Goal: Task Accomplishment & Management: Manage account settings

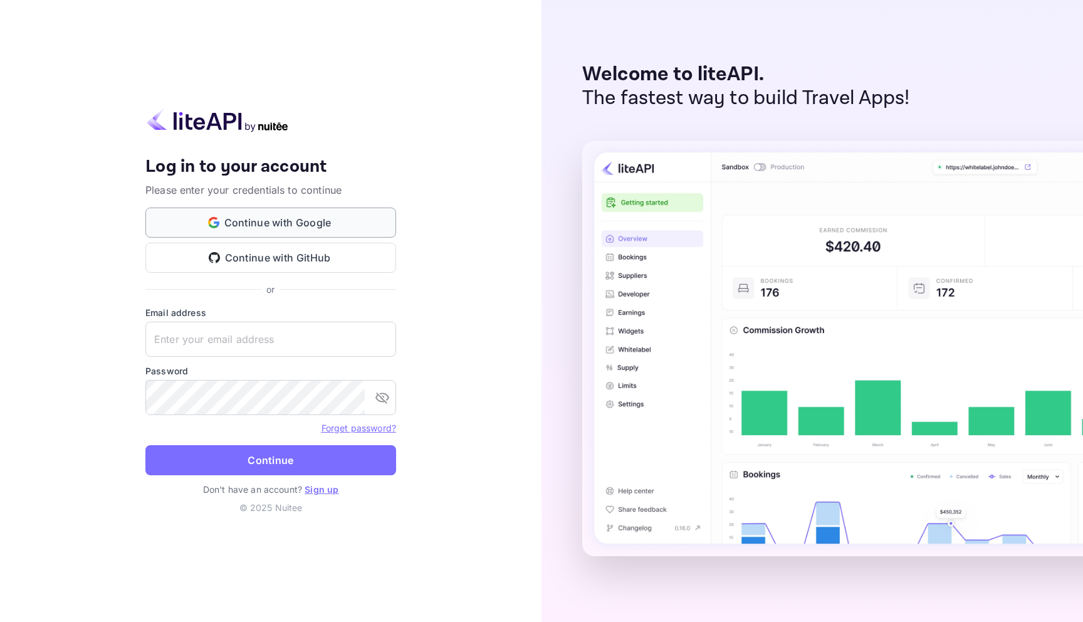
click at [330, 228] on button "Continue with Google" at bounding box center [270, 222] width 251 height 30
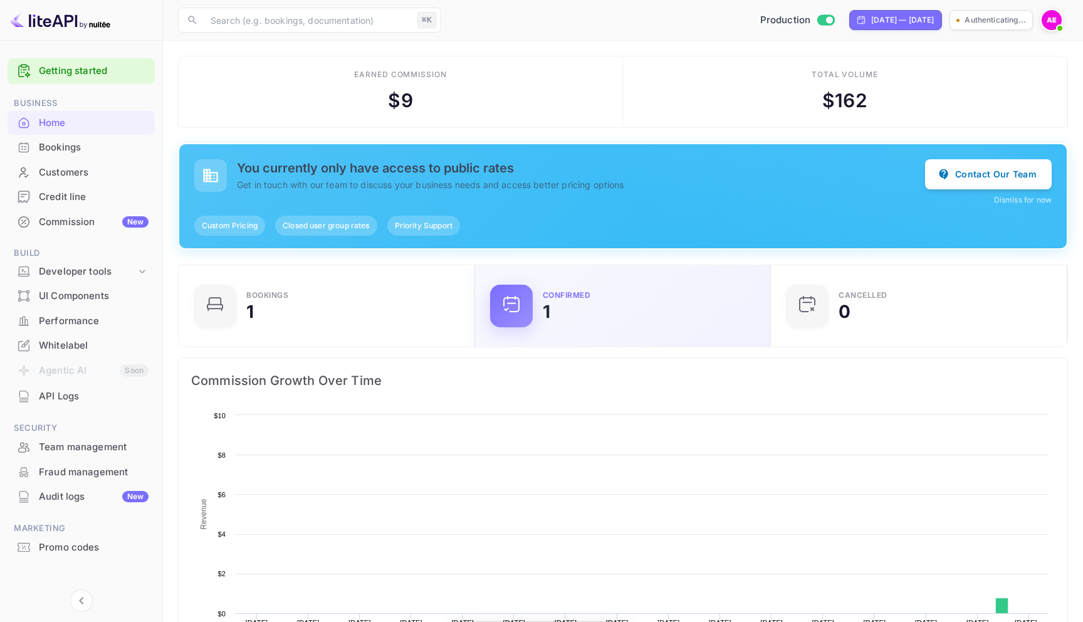
scroll to position [204, 289]
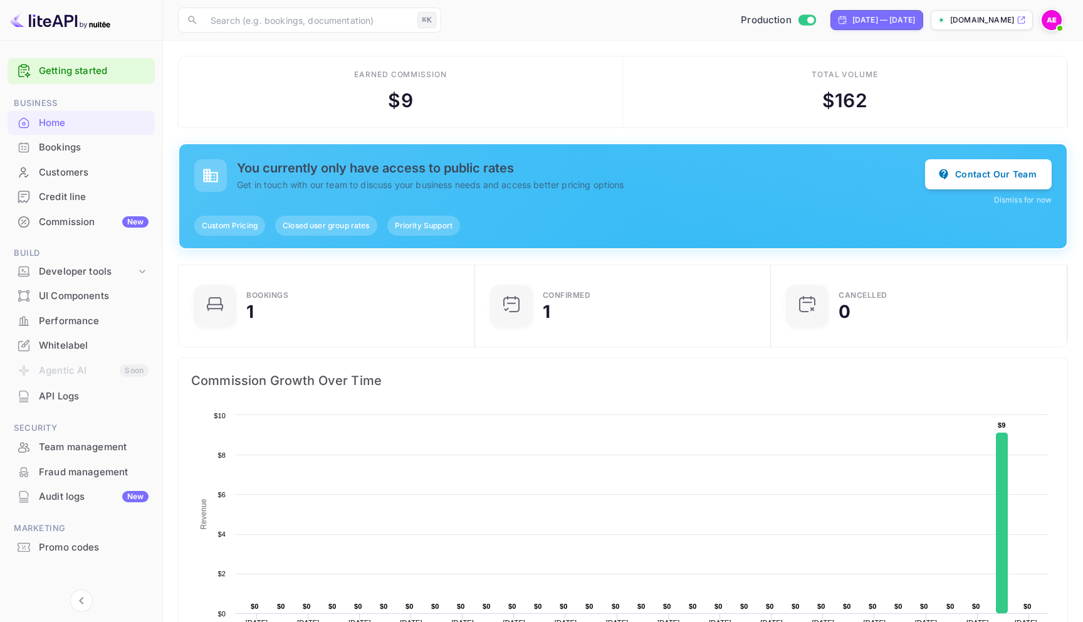
click at [83, 153] on div "Bookings" at bounding box center [94, 147] width 110 height 14
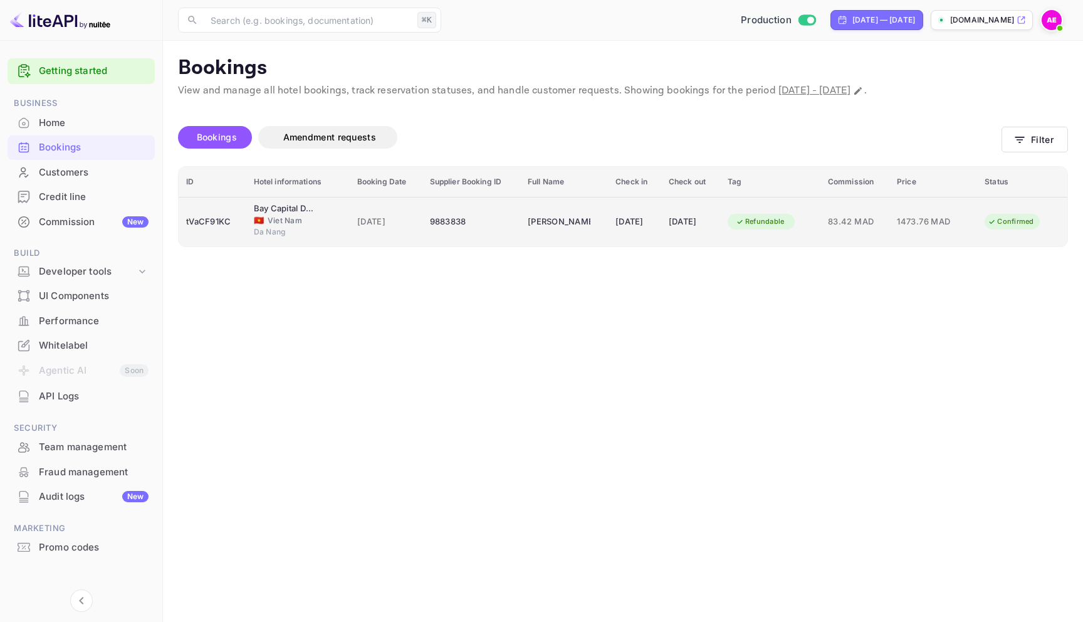
click at [640, 242] on td "[DATE]" at bounding box center [634, 221] width 53 height 49
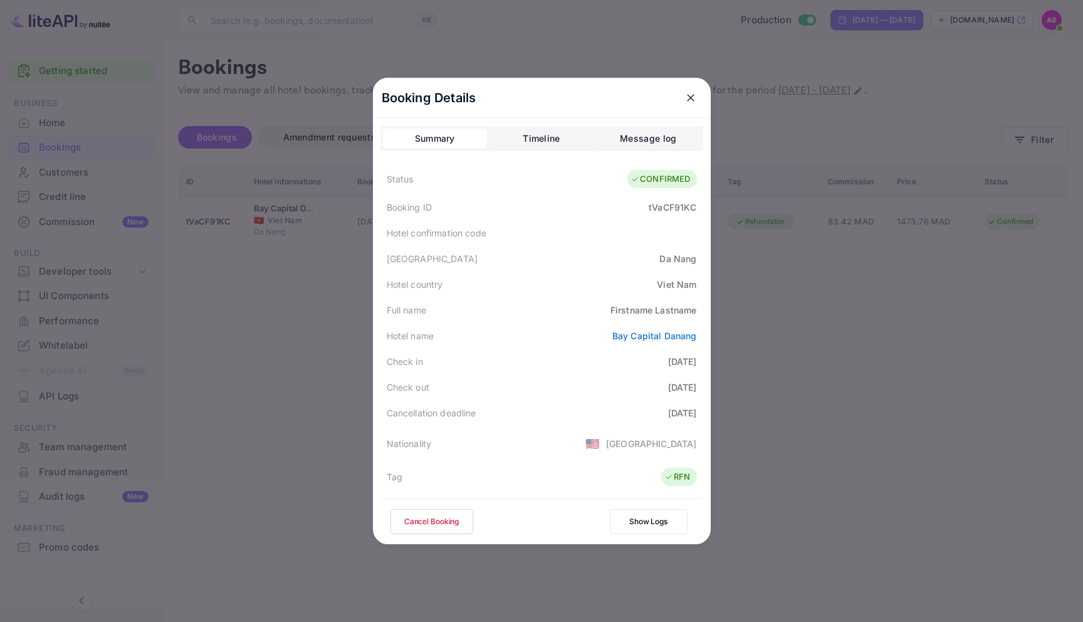
click at [439, 515] on button "Cancel Booking" at bounding box center [431, 521] width 83 height 25
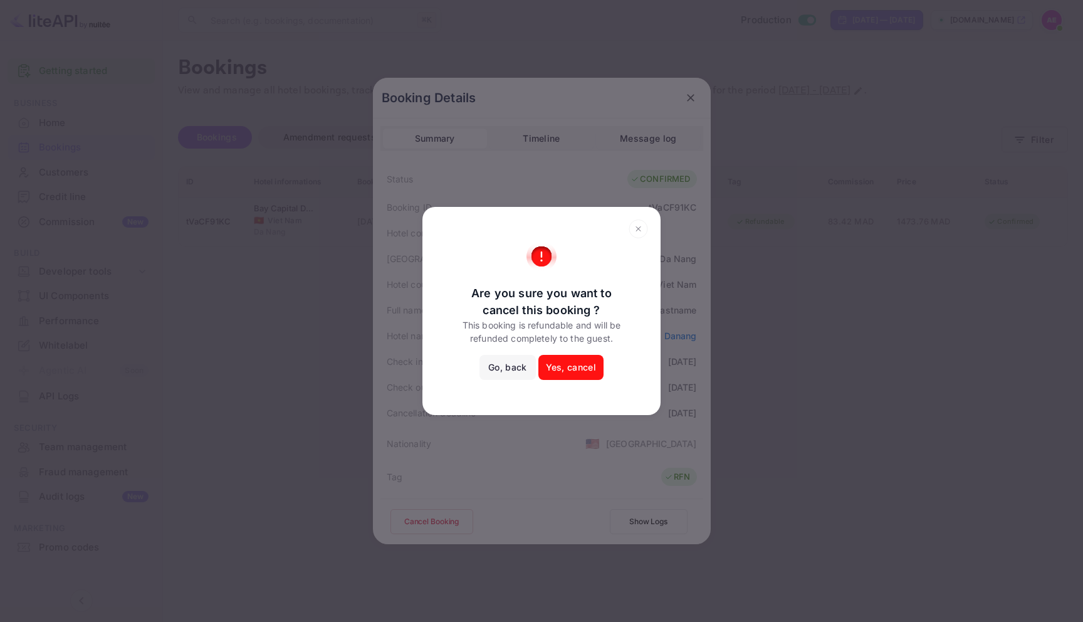
click at [570, 368] on button "Yes, cancel" at bounding box center [570, 367] width 65 height 25
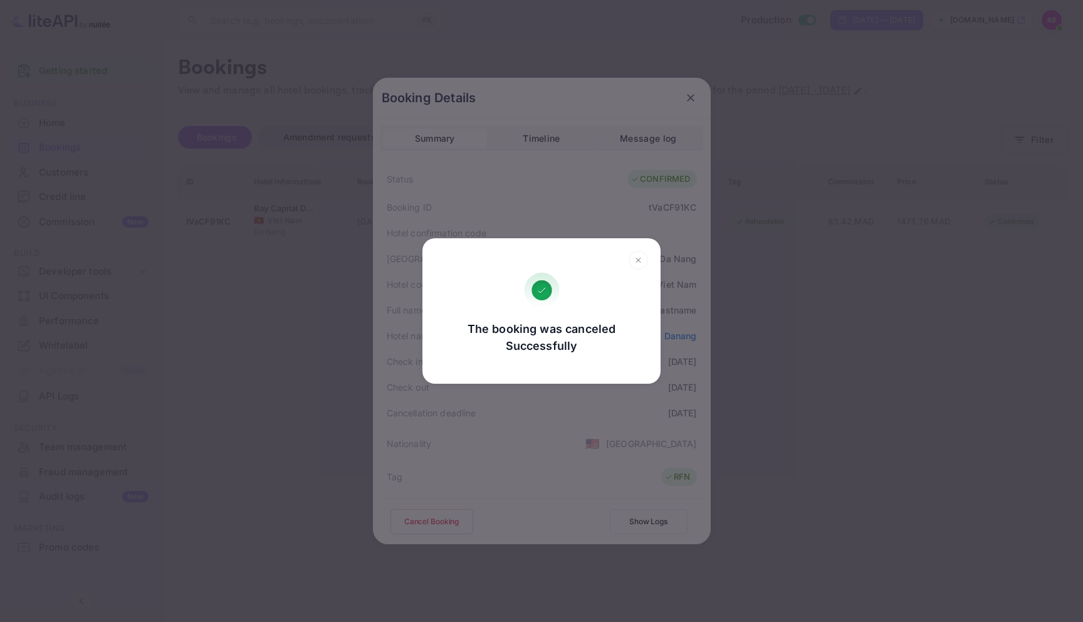
click at [687, 88] on div "The booking was canceled Successfully Go, back Yes, cancel" at bounding box center [541, 311] width 1083 height 622
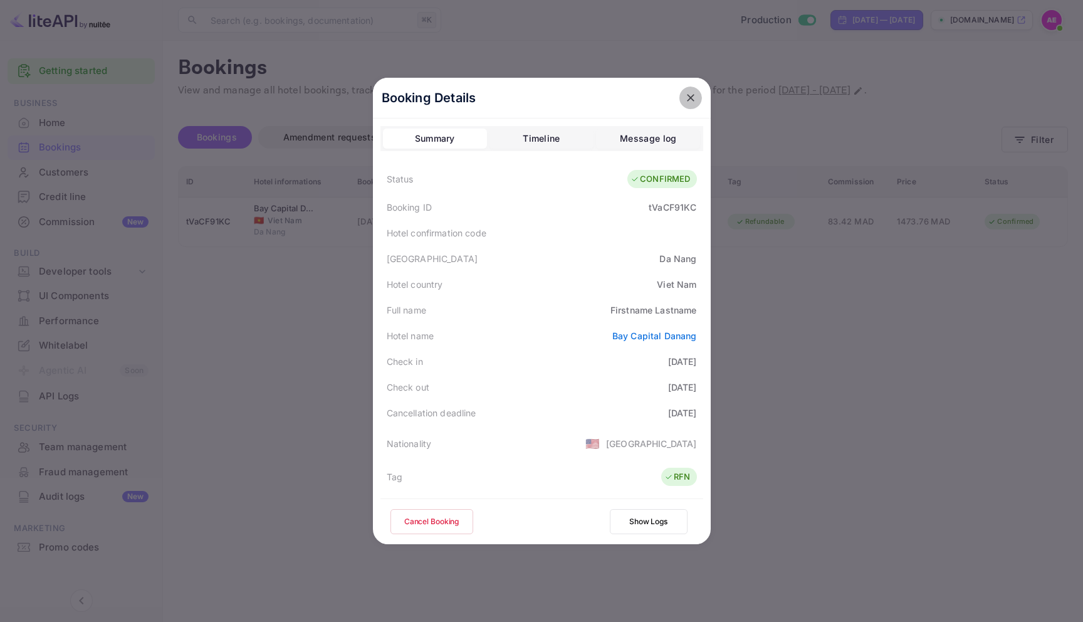
click at [694, 95] on icon "close" at bounding box center [690, 97] width 13 height 13
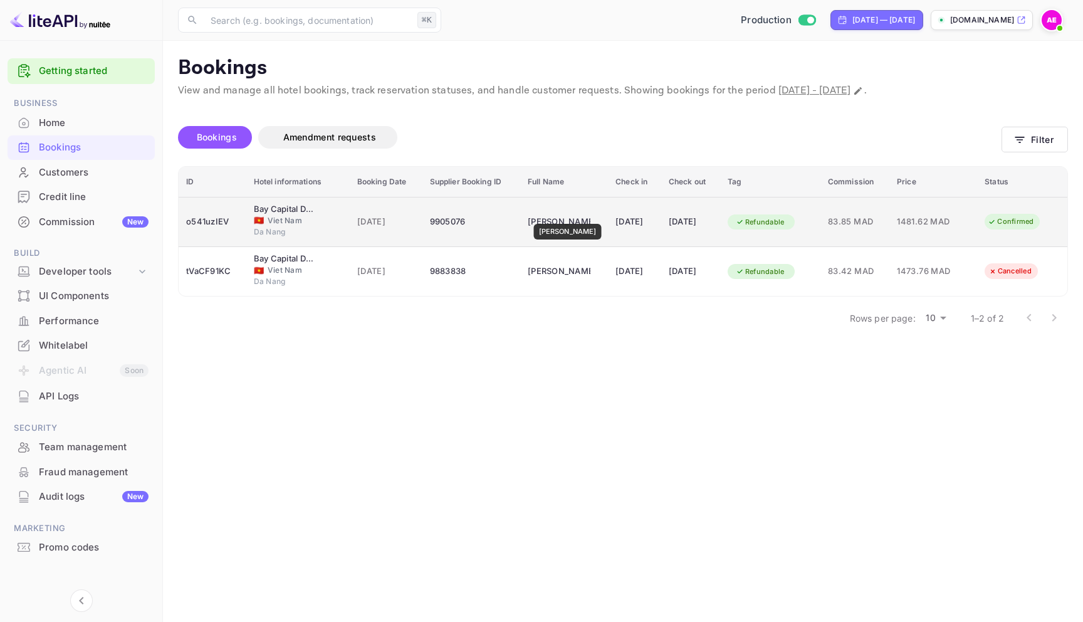
click at [571, 217] on div "[PERSON_NAME]" at bounding box center [559, 222] width 63 height 20
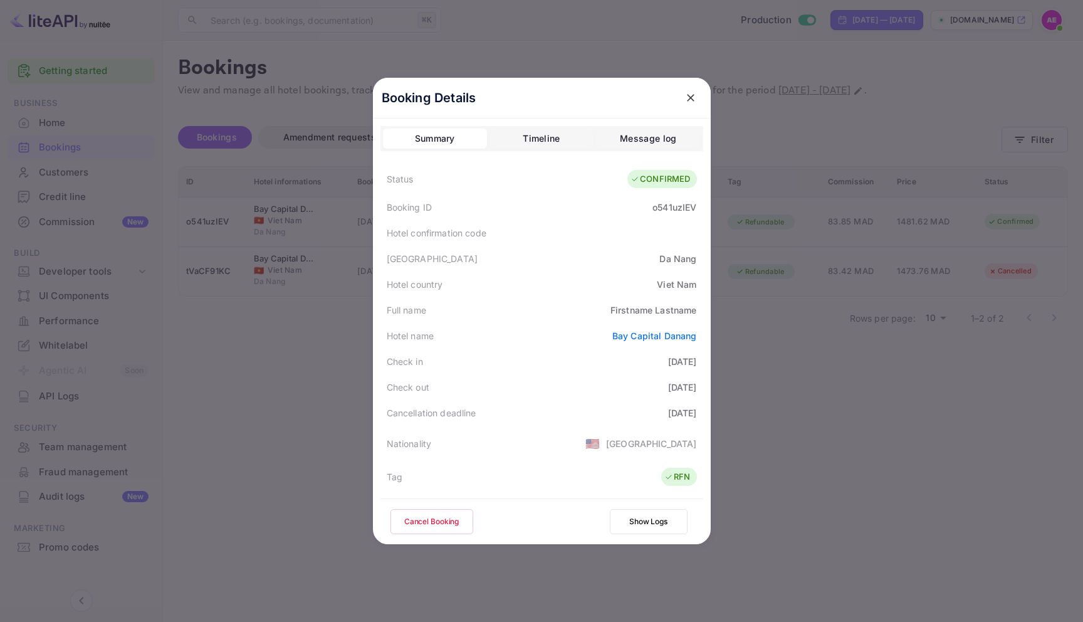
click at [412, 516] on button "Cancel Booking" at bounding box center [431, 521] width 83 height 25
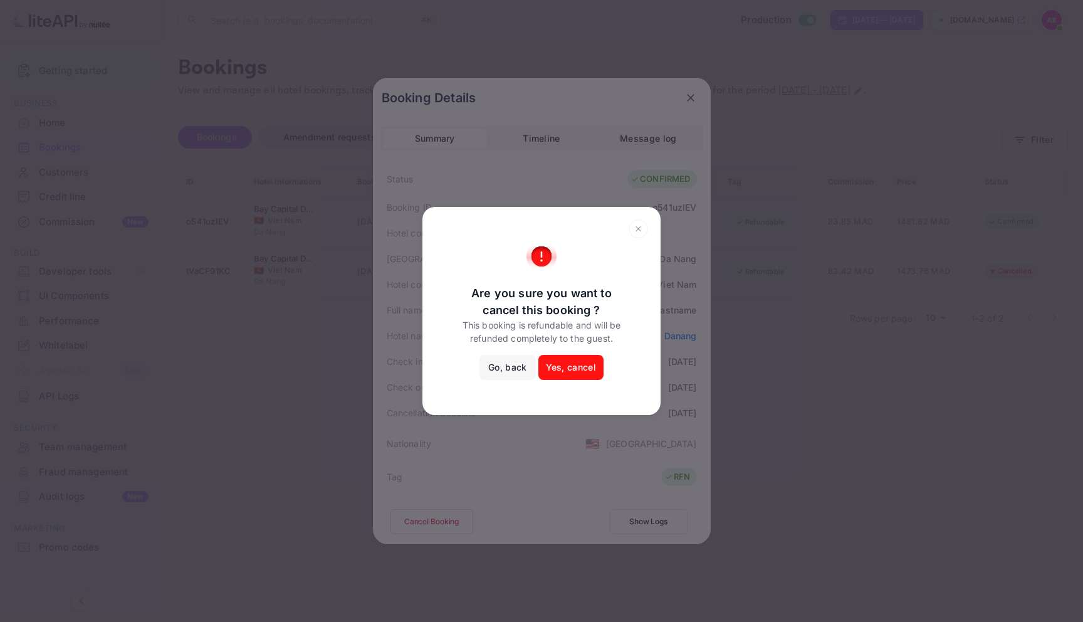
click at [586, 362] on button "Yes, cancel" at bounding box center [570, 367] width 65 height 25
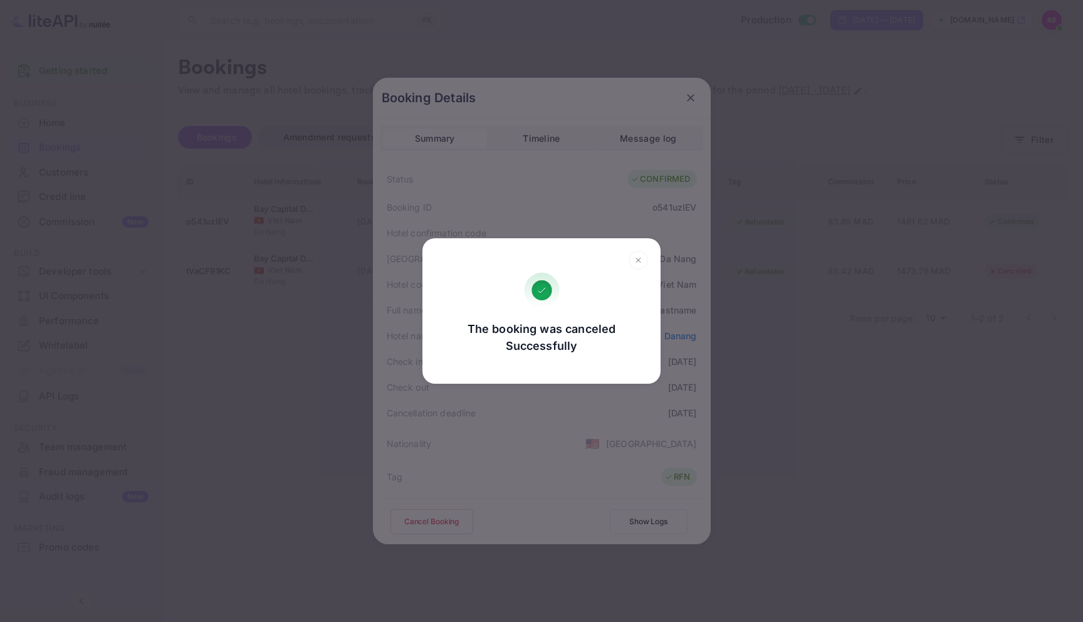
click at [635, 258] on icon at bounding box center [637, 260] width 19 height 19
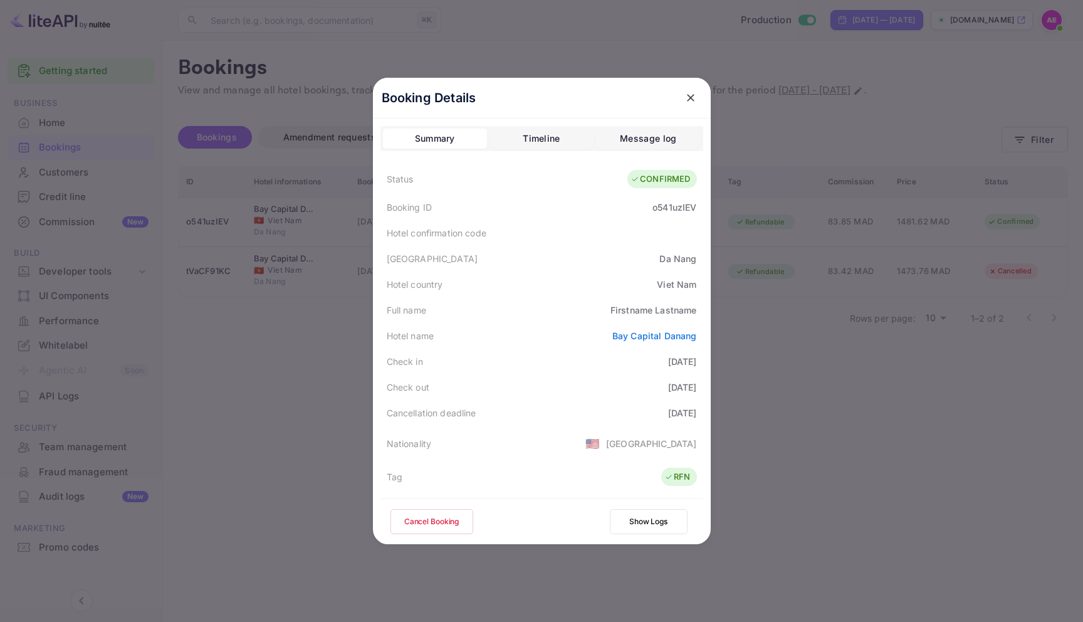
click at [695, 94] on icon "close" at bounding box center [690, 97] width 13 height 13
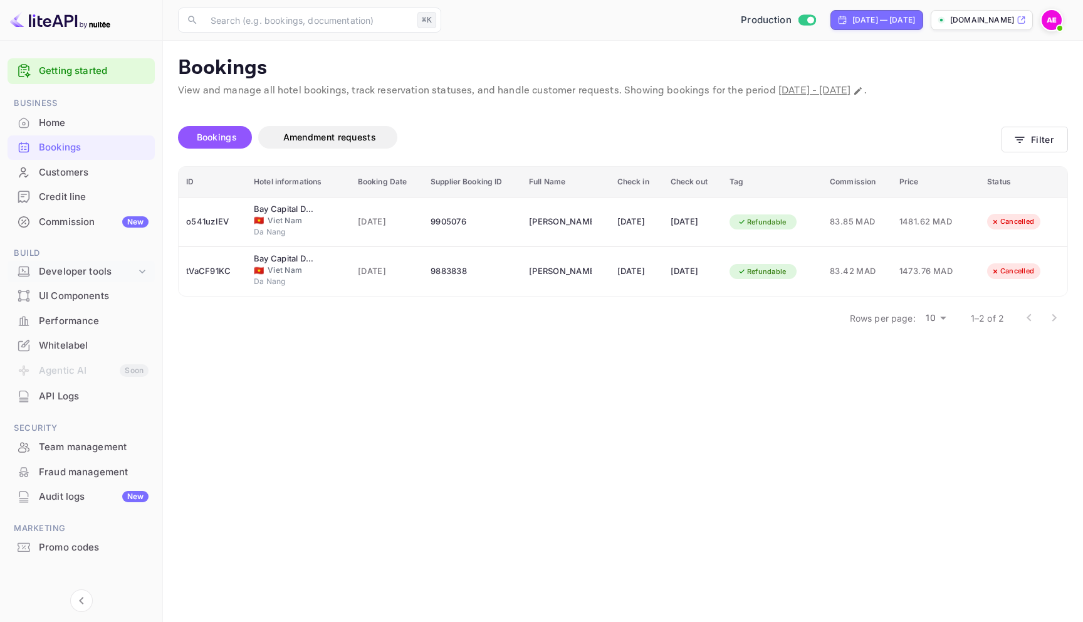
click at [107, 278] on div "Developer tools" at bounding box center [87, 271] width 97 height 14
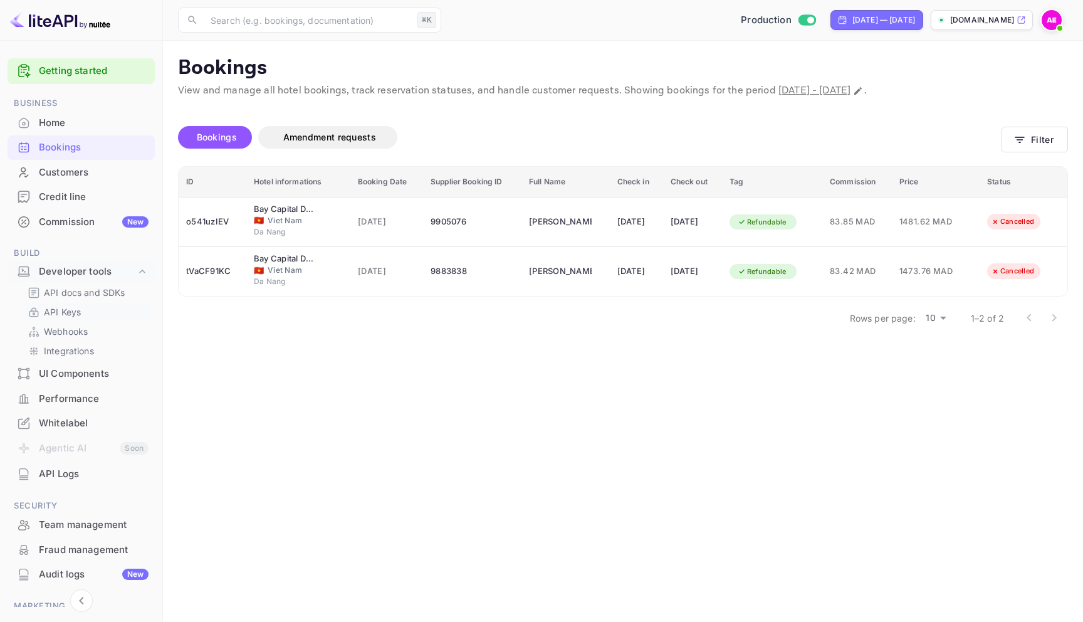
click at [81, 315] on p "API Keys" at bounding box center [62, 311] width 37 height 13
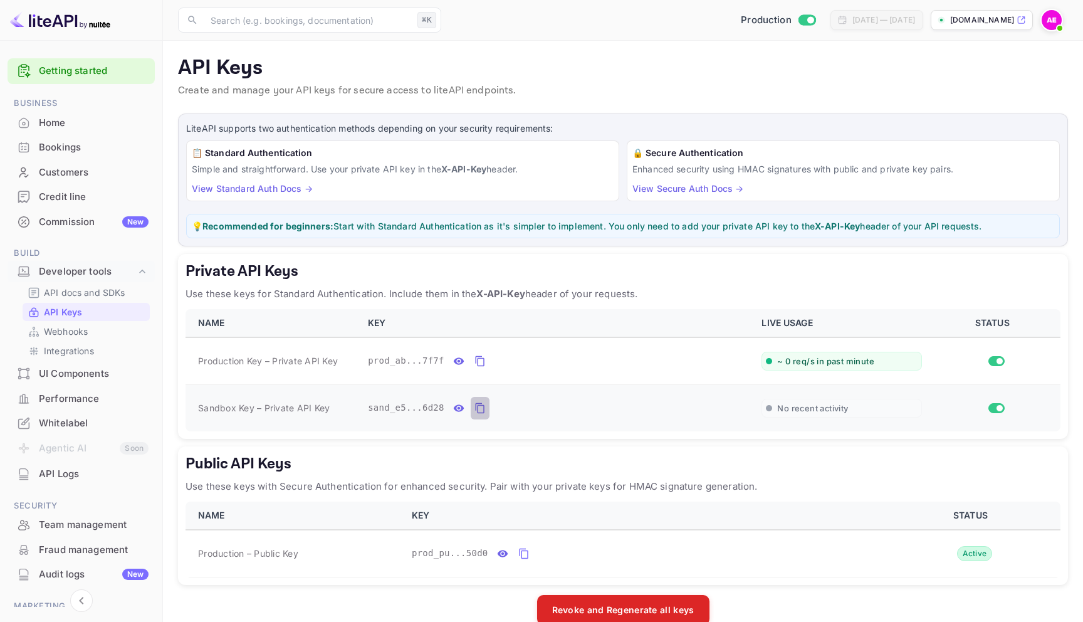
click at [478, 413] on icon "private api keys table" at bounding box center [479, 407] width 11 height 15
click at [478, 413] on icon "private api keys table" at bounding box center [479, 408] width 9 height 11
click at [478, 412] on icon "private api keys table" at bounding box center [479, 408] width 9 height 11
